Goal: Find specific page/section: Find specific page/section

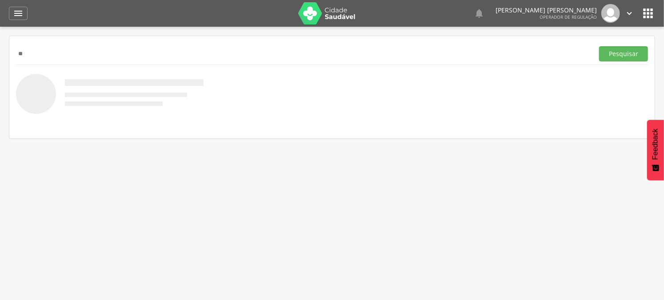
type input "*"
type input "**********"
click at [632, 56] on button "Pesquisar" at bounding box center [623, 53] width 49 height 15
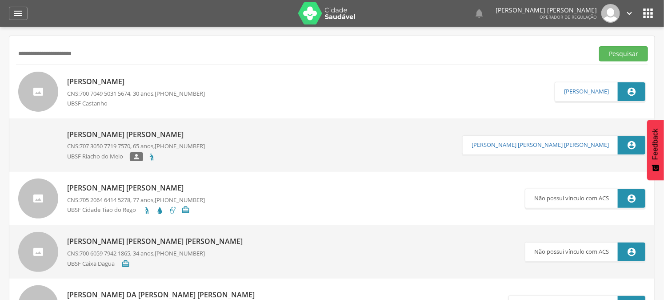
click at [251, 92] on link "[PERSON_NAME] CNS: 700 7049 5031 5674 , 30 anos, [PHONE_NUMBER] UBSF Castanho" at bounding box center [286, 92] width 537 height 40
type input "**********"
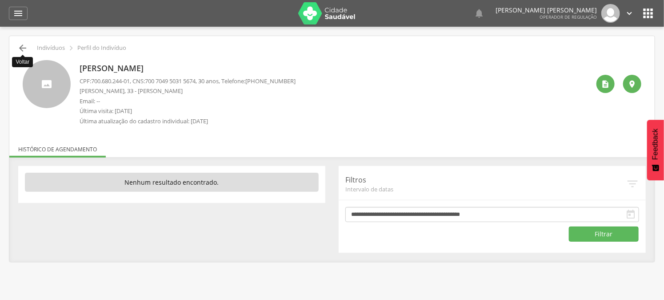
click at [20, 49] on icon "" at bounding box center [22, 48] width 11 height 11
click at [0, 0] on input "**********" at bounding box center [0, 0] width 0 height 0
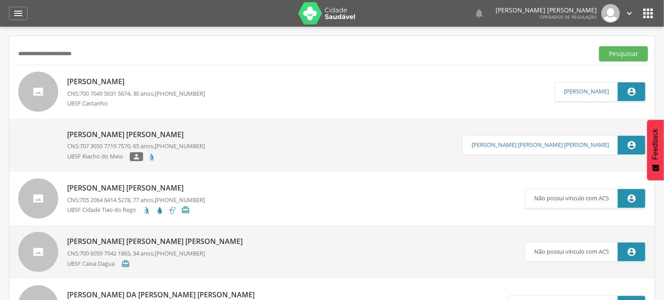
drag, startPoint x: 145, startPoint y: 49, endPoint x: 47, endPoint y: 58, distance: 98.2
click at [50, 58] on input "**********" at bounding box center [303, 53] width 574 height 15
click at [36, 58] on input "**********" at bounding box center [303, 53] width 574 height 15
drag, startPoint x: 34, startPoint y: 58, endPoint x: 22, endPoint y: 62, distance: 12.7
click at [16, 63] on div "**********" at bounding box center [332, 54] width 632 height 22
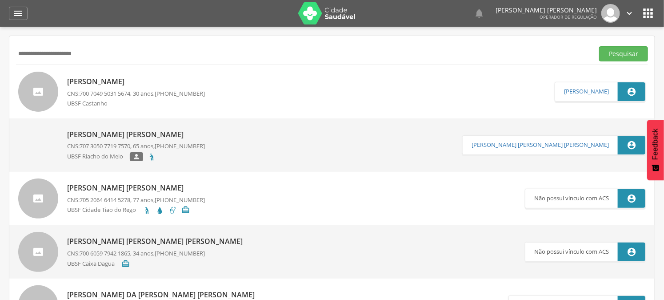
drag, startPoint x: 84, startPoint y: 56, endPoint x: 12, endPoint y: 68, distance: 72.4
type input "*"
click at [9, 12] on div "" at bounding box center [18, 13] width 19 height 13
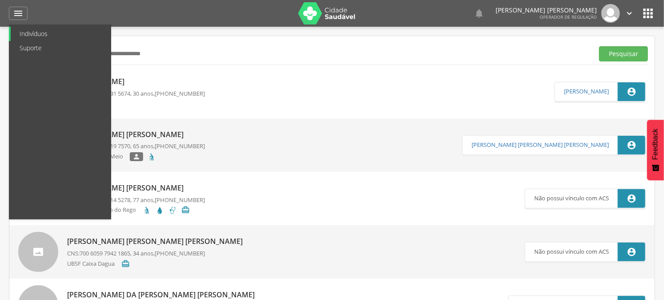
click at [33, 38] on link "Indivíduos" at bounding box center [61, 34] width 100 height 14
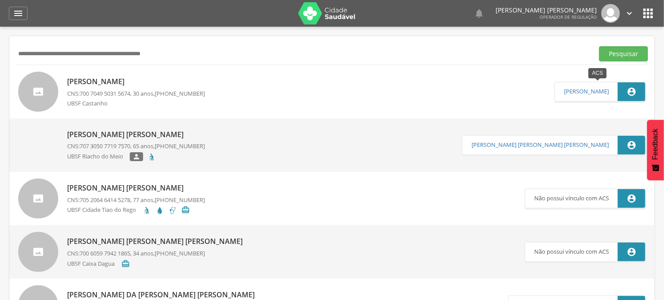
click at [629, 91] on icon "" at bounding box center [632, 92] width 10 height 10
click at [629, 94] on icon "" at bounding box center [632, 92] width 10 height 10
click at [104, 84] on p "[PERSON_NAME]" at bounding box center [136, 81] width 138 height 10
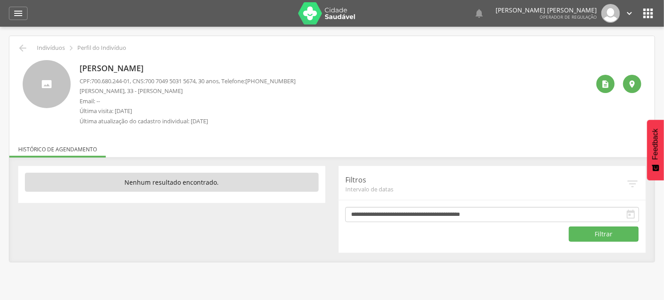
click at [221, 91] on p "[PERSON_NAME], 33 - [PERSON_NAME]" at bounding box center [188, 91] width 216 height 8
click at [601, 86] on icon "" at bounding box center [605, 84] width 9 height 9
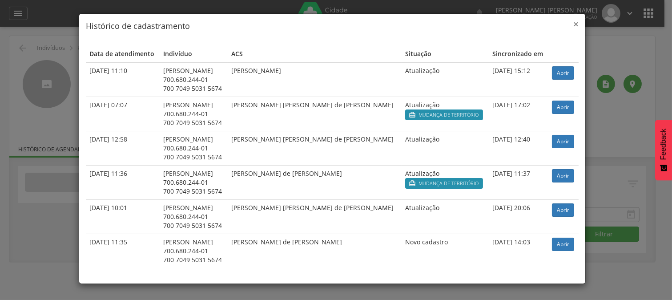
click at [574, 19] on span "×" at bounding box center [575, 24] width 5 height 12
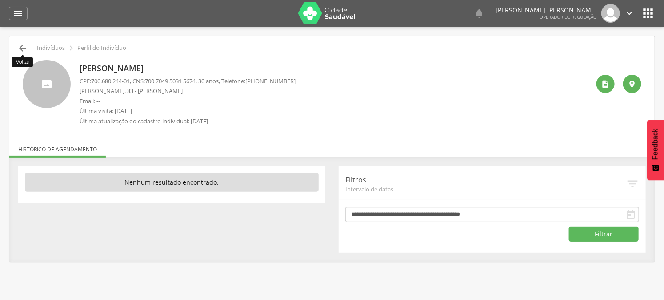
click at [25, 47] on icon "" at bounding box center [22, 48] width 11 height 11
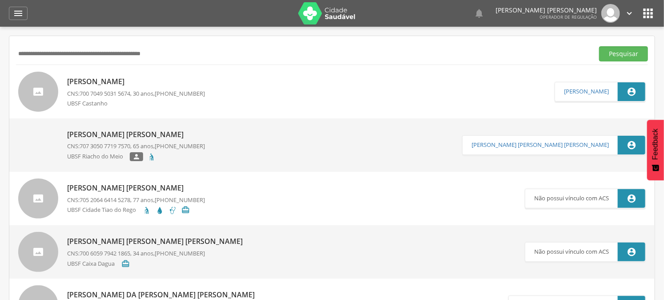
click at [74, 56] on input "text" at bounding box center [303, 53] width 574 height 15
type input "**********"
click at [630, 49] on button "Pesquisar" at bounding box center [623, 53] width 49 height 15
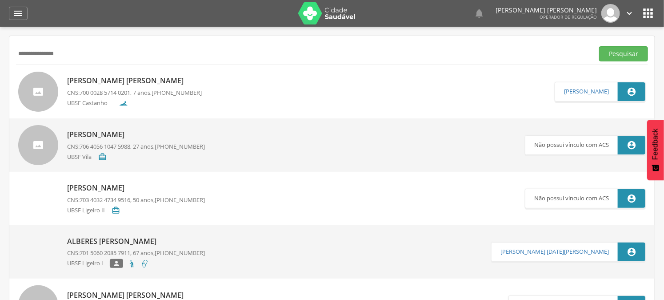
click at [232, 89] on link "[PERSON_NAME] [PERSON_NAME] CNS: 700 0028 5714 0201 , 7 anos, [PHONE_NUMBER] UB…" at bounding box center [286, 92] width 537 height 40
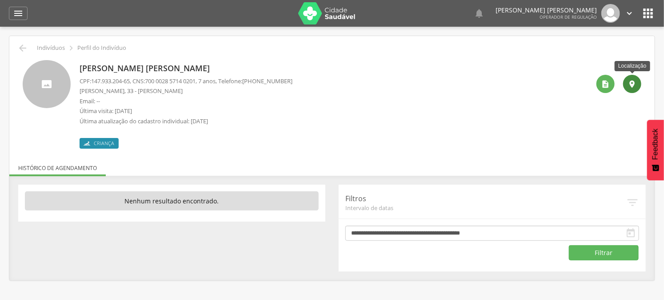
click at [630, 86] on icon "" at bounding box center [632, 84] width 9 height 9
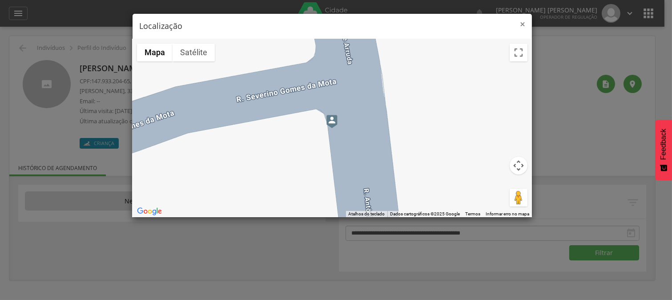
click at [521, 25] on span "×" at bounding box center [522, 24] width 5 height 12
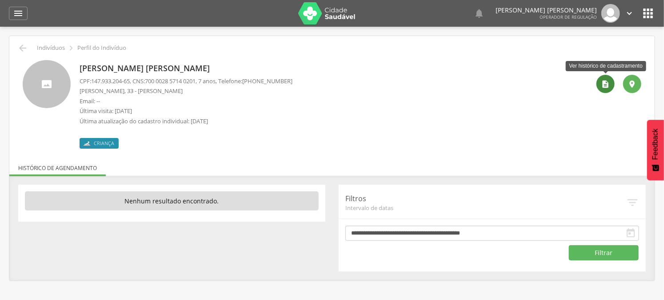
click at [602, 88] on div "" at bounding box center [606, 84] width 18 height 18
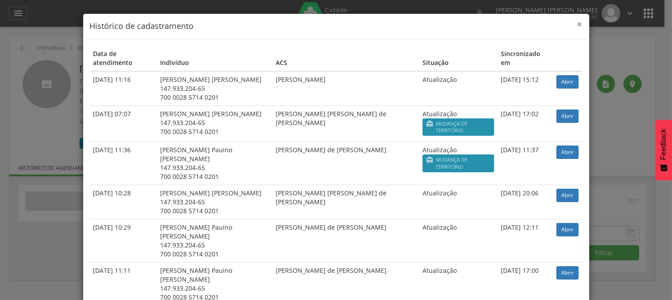
click at [577, 24] on span "×" at bounding box center [579, 24] width 5 height 12
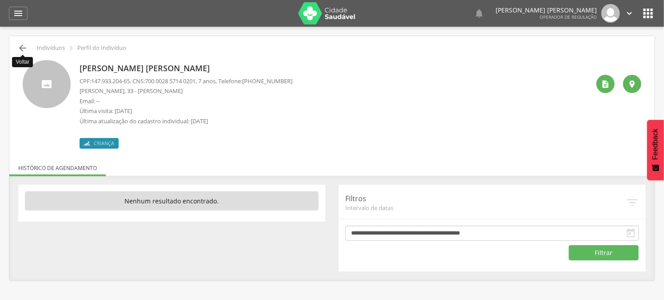
click at [25, 48] on icon "" at bounding box center [22, 48] width 11 height 11
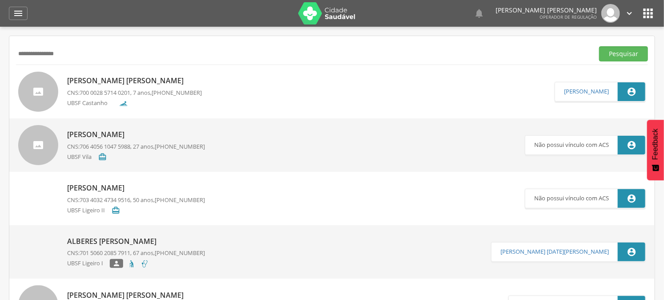
drag, startPoint x: 62, startPoint y: 59, endPoint x: 18, endPoint y: 64, distance: 44.3
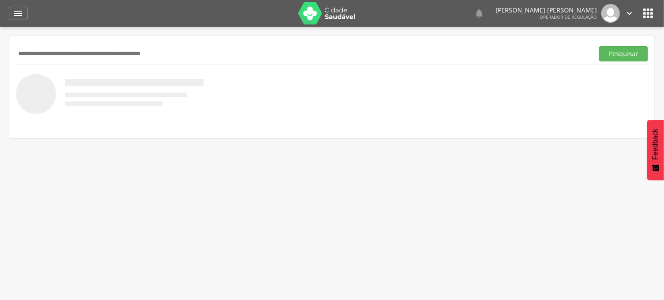
click at [178, 54] on input "text" at bounding box center [303, 53] width 574 height 15
click at [599, 46] on button "Pesquisar" at bounding box center [623, 53] width 49 height 15
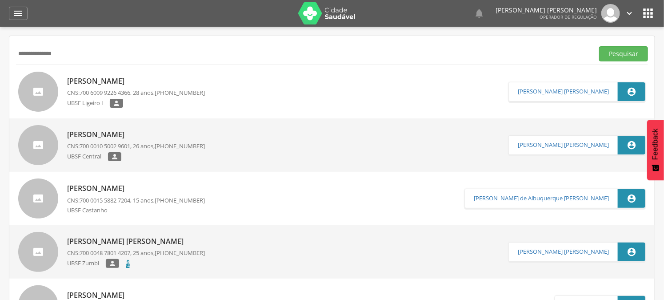
type input "**********"
click at [599, 46] on button "Pesquisar" at bounding box center [623, 53] width 49 height 15
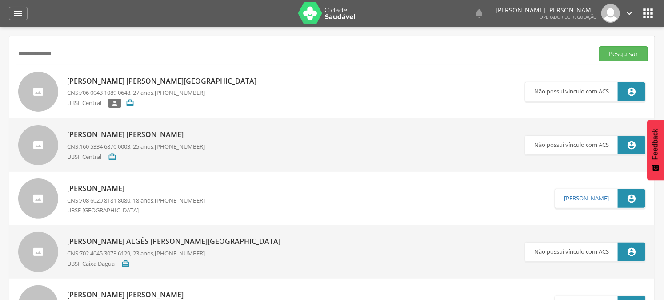
click at [138, 132] on p "[PERSON_NAME] [PERSON_NAME]" at bounding box center [136, 134] width 138 height 10
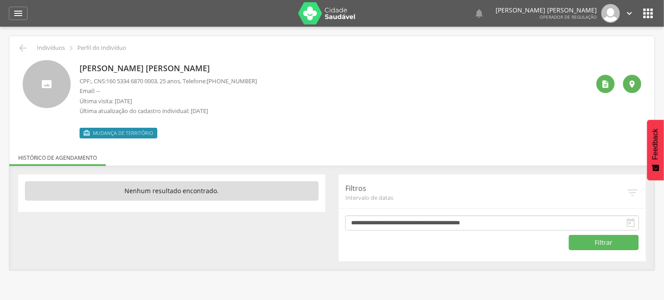
drag, startPoint x: 187, startPoint y: 112, endPoint x: 227, endPoint y: 116, distance: 40.2
click at [227, 116] on div "CPF: , CNS: [PHONE_NUMBER] , 25 anos, Telefone: [PHONE_NUMBER] Email: -- Última…" at bounding box center [168, 98] width 177 height 43
click at [20, 48] on icon "" at bounding box center [22, 48] width 11 height 11
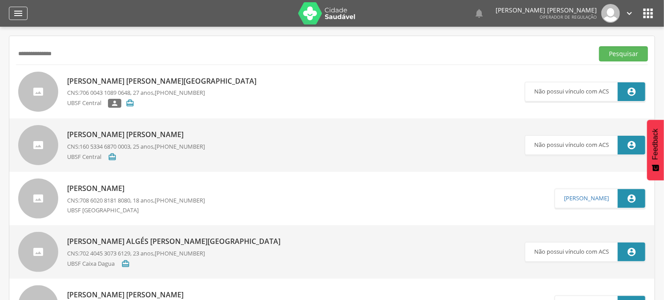
click at [20, 18] on icon "" at bounding box center [18, 13] width 11 height 11
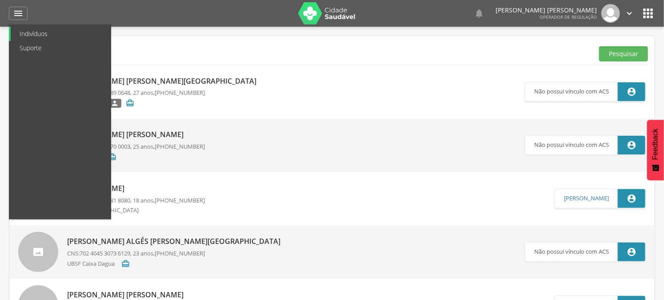
click at [38, 36] on link "Indivíduos" at bounding box center [61, 34] width 100 height 14
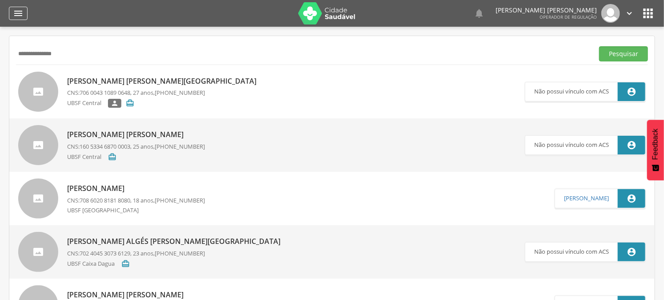
click at [24, 14] on div "" at bounding box center [18, 13] width 19 height 13
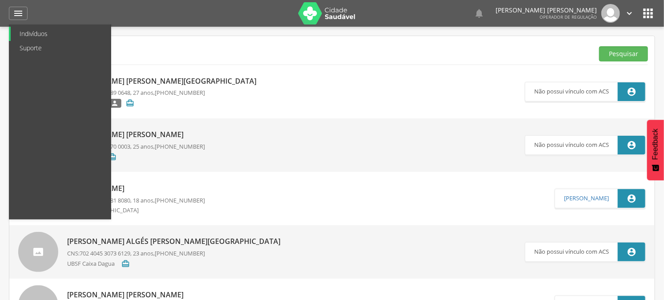
click at [39, 33] on link "Indivíduos" at bounding box center [61, 34] width 100 height 14
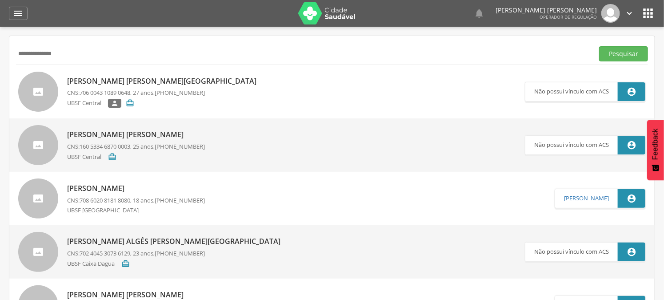
click at [654, 19] on icon "" at bounding box center [648, 13] width 14 height 14
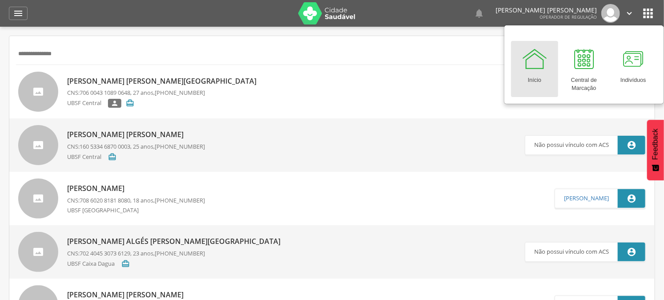
click at [527, 72] on link "Início" at bounding box center [534, 69] width 47 height 56
click at [584, 74] on div "Central de Marcação" at bounding box center [584, 82] width 38 height 20
